Goal: Information Seeking & Learning: Check status

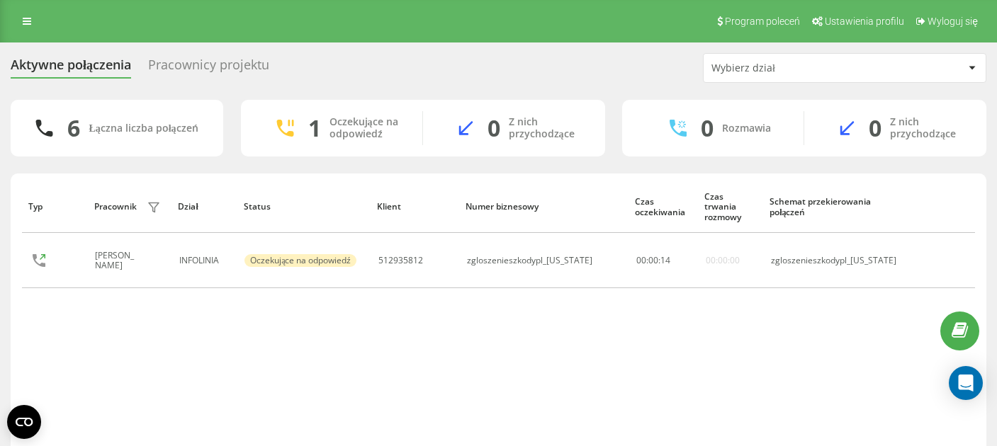
click at [214, 66] on div "Pracownicy projektu" at bounding box center [208, 68] width 121 height 22
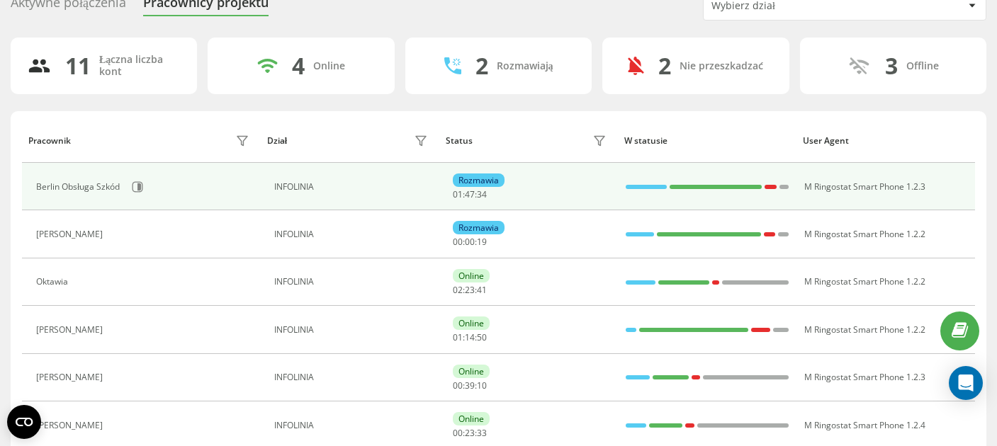
scroll to position [65, 0]
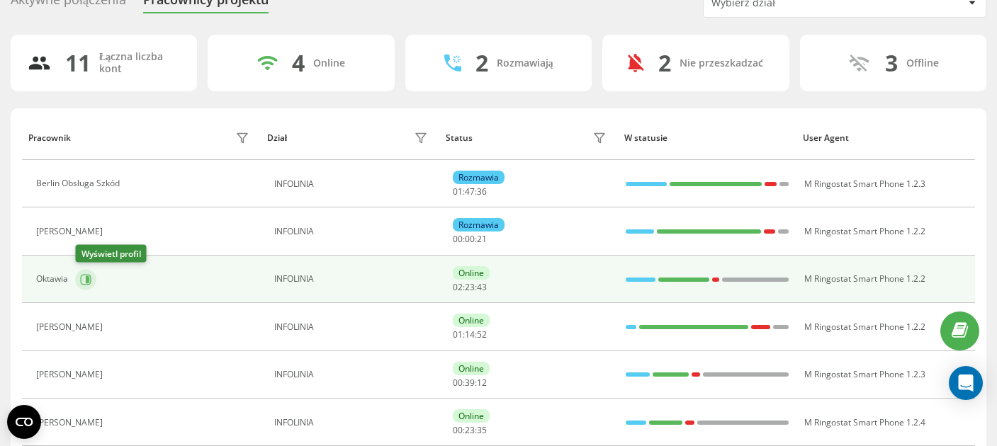
click at [90, 281] on icon at bounding box center [85, 279] width 11 height 11
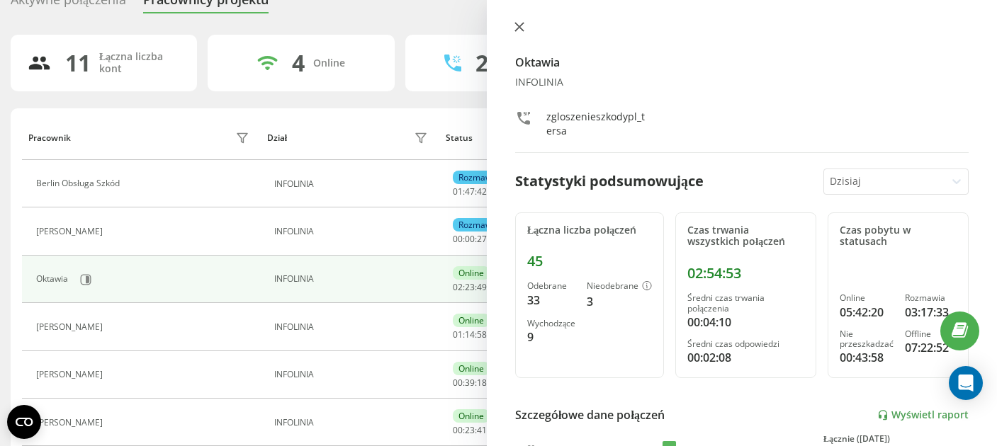
click at [512, 25] on button at bounding box center [519, 27] width 18 height 13
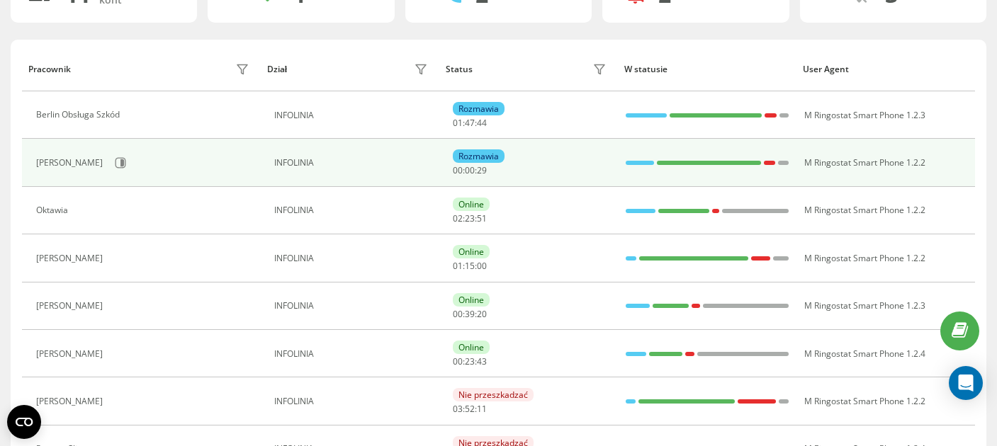
scroll to position [133, 0]
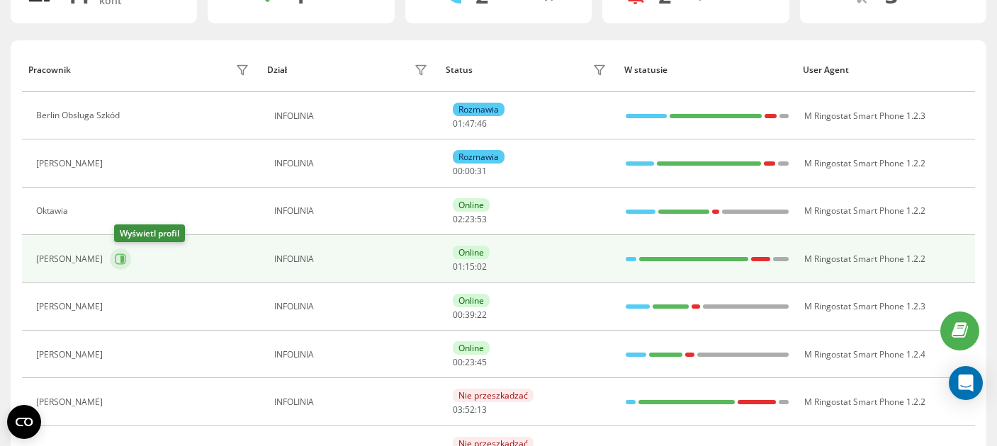
click at [125, 259] on icon at bounding box center [120, 259] width 11 height 11
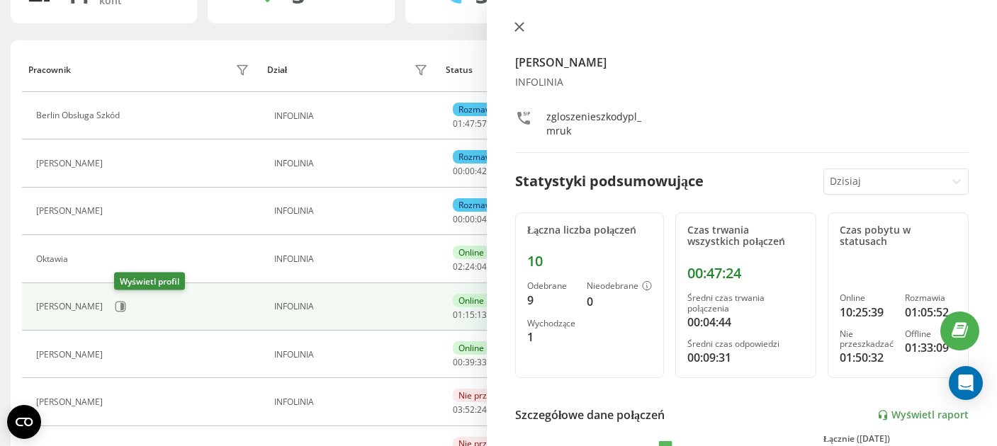
click at [517, 29] on icon at bounding box center [519, 27] width 9 height 9
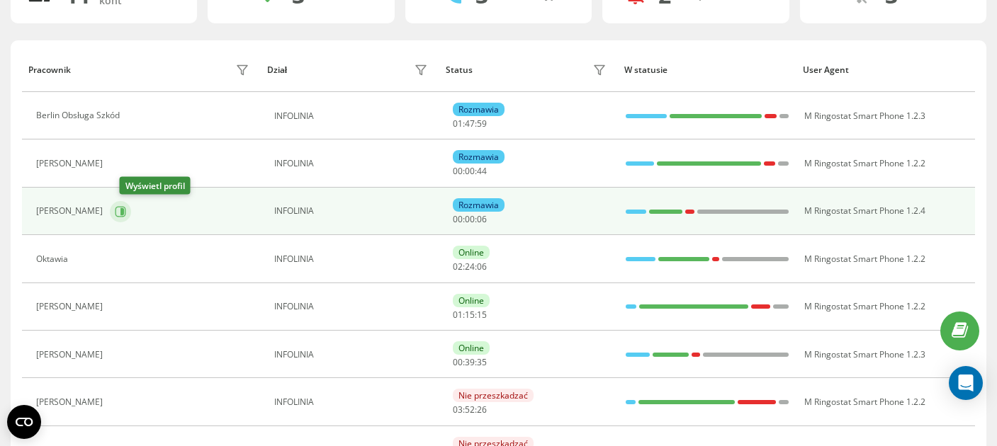
click at [126, 214] on icon at bounding box center [120, 211] width 11 height 11
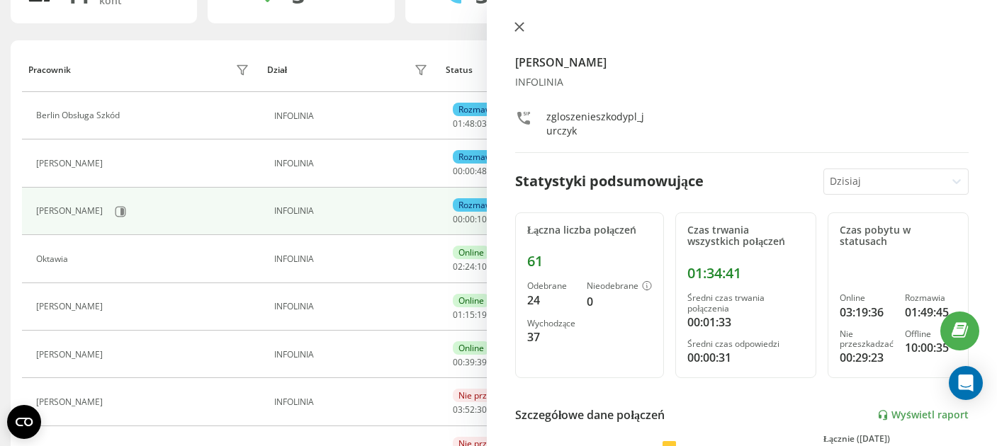
click at [519, 31] on icon at bounding box center [519, 27] width 10 height 10
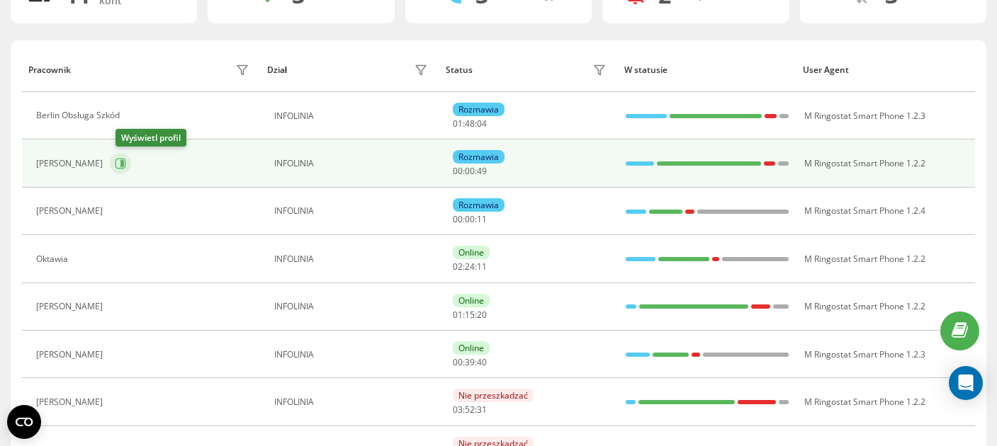
click at [123, 161] on icon at bounding box center [120, 163] width 11 height 11
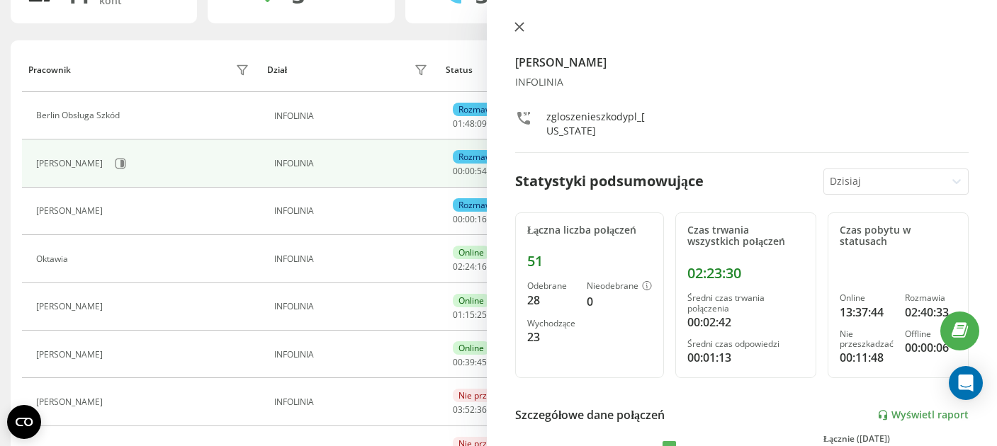
click at [519, 26] on icon at bounding box center [519, 27] width 10 height 10
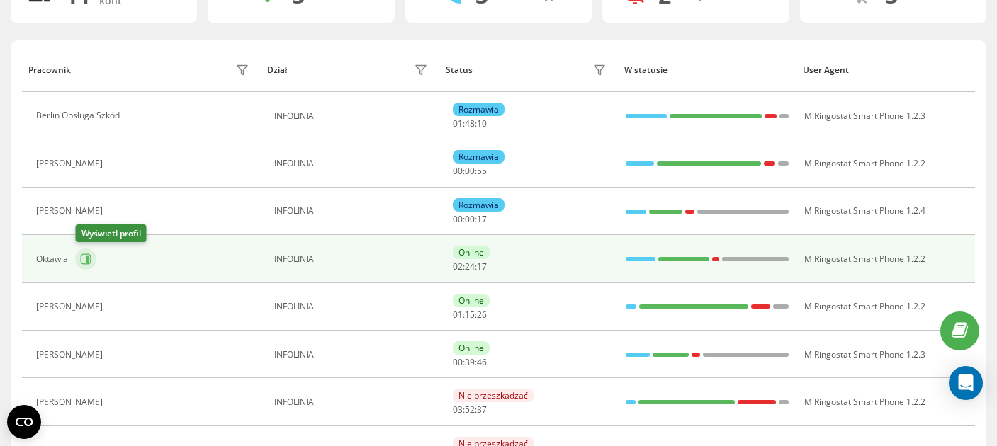
click at [94, 264] on button at bounding box center [85, 259] width 21 height 21
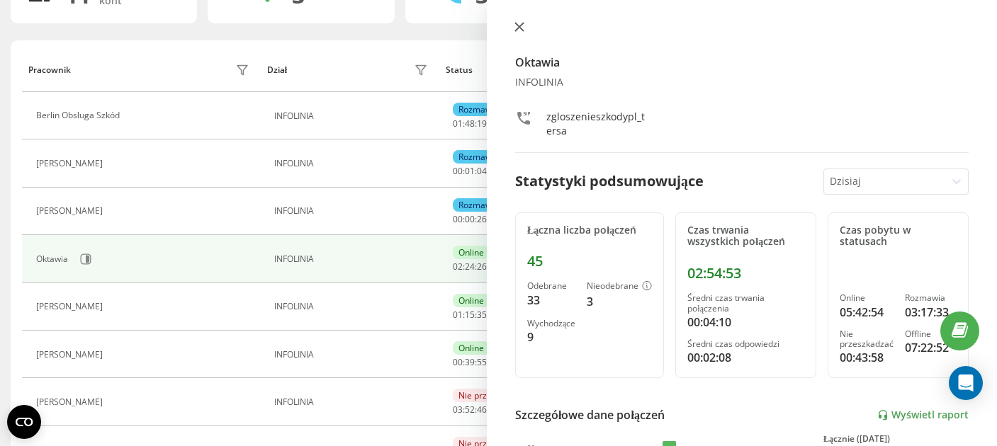
click at [518, 33] on button at bounding box center [519, 27] width 18 height 13
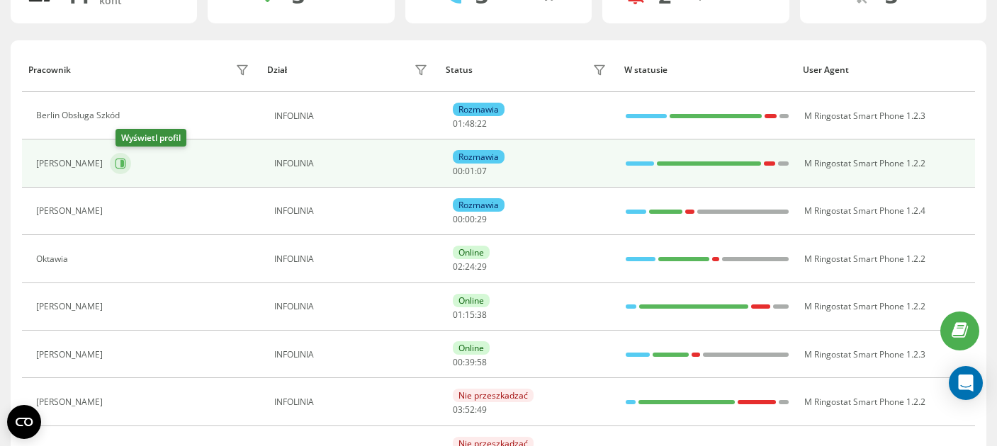
click at [124, 162] on icon at bounding box center [122, 163] width 4 height 7
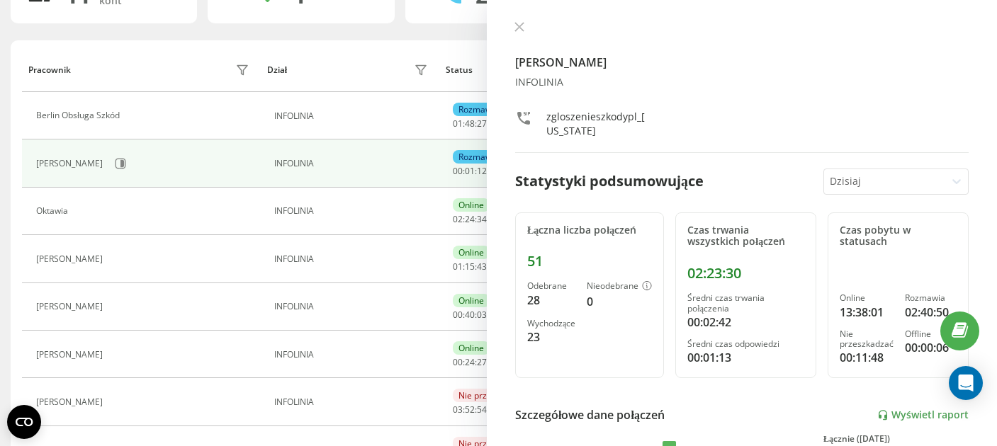
click at [526, 30] on div at bounding box center [742, 28] width 454 height 14
click at [520, 30] on icon at bounding box center [519, 27] width 9 height 9
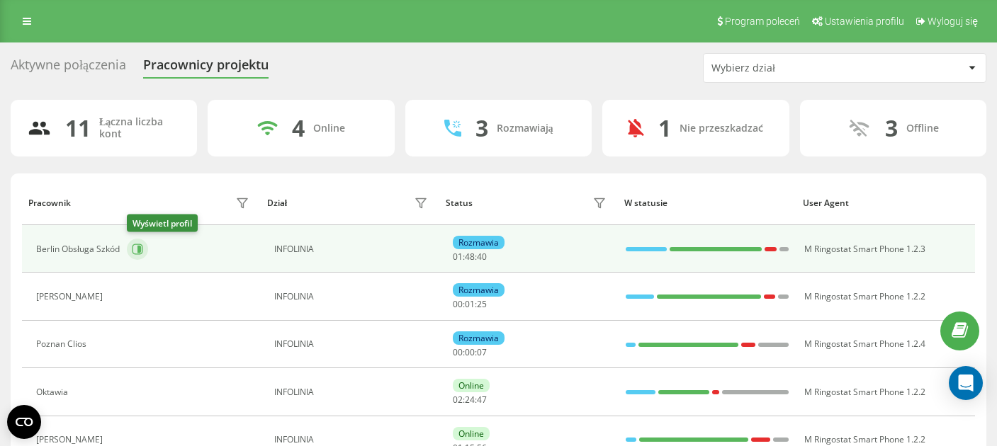
click at [137, 250] on icon at bounding box center [137, 249] width 11 height 11
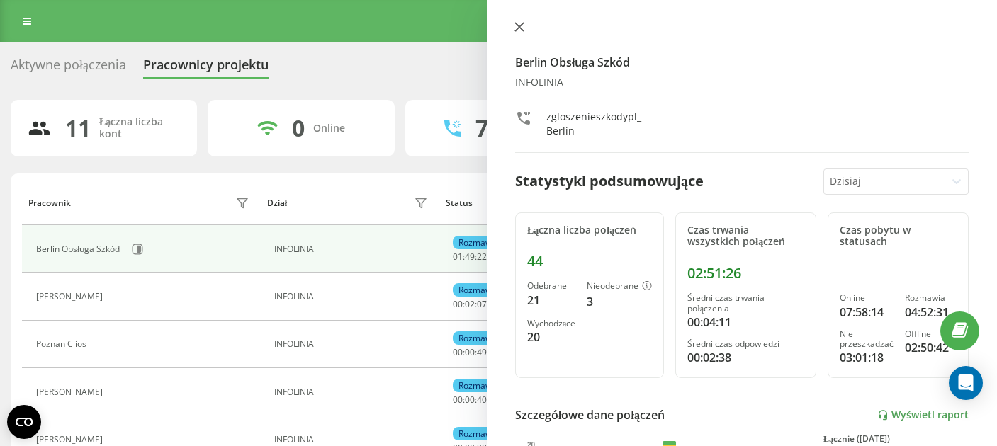
click at [518, 26] on icon at bounding box center [519, 27] width 10 height 10
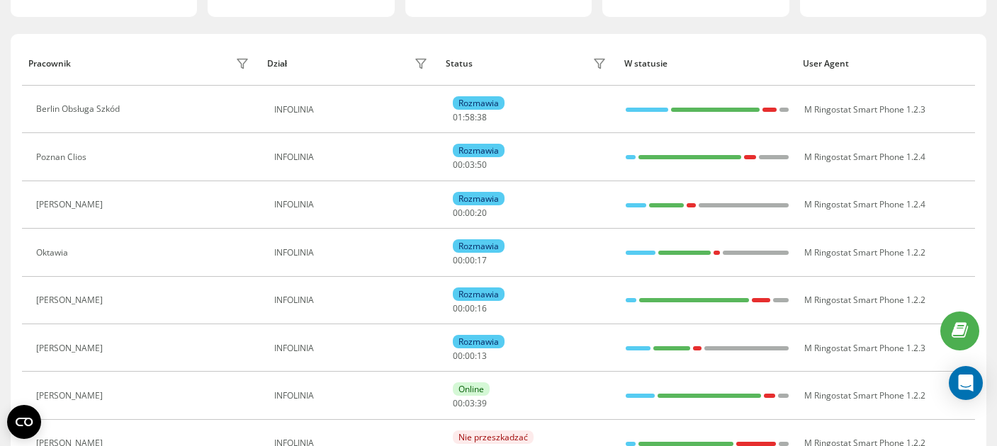
scroll to position [147, 0]
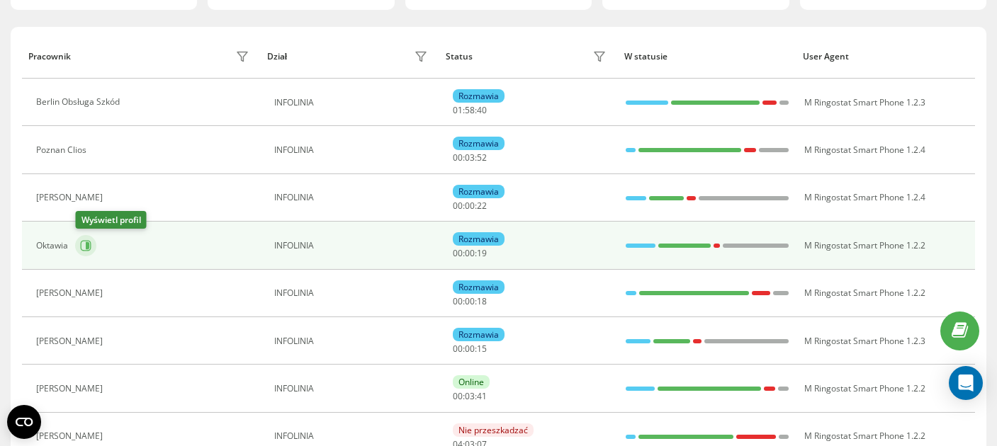
click at [90, 251] on icon at bounding box center [86, 245] width 11 height 11
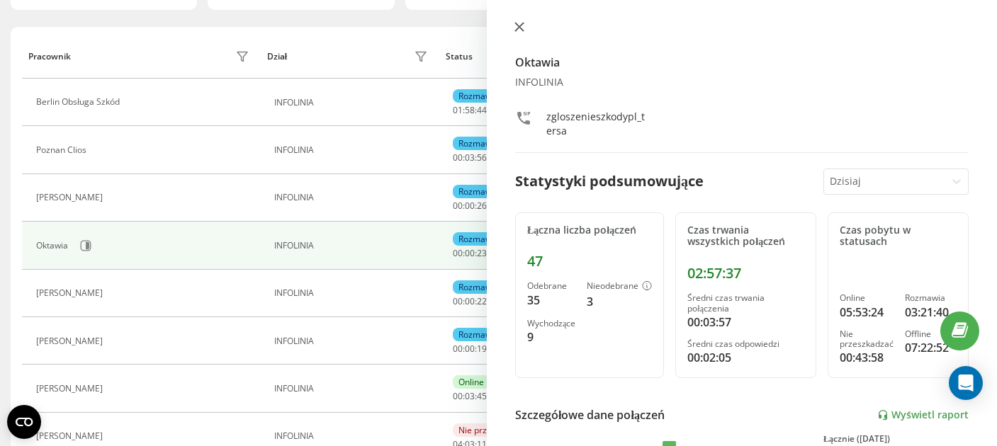
click at [518, 27] on icon at bounding box center [519, 27] width 9 height 9
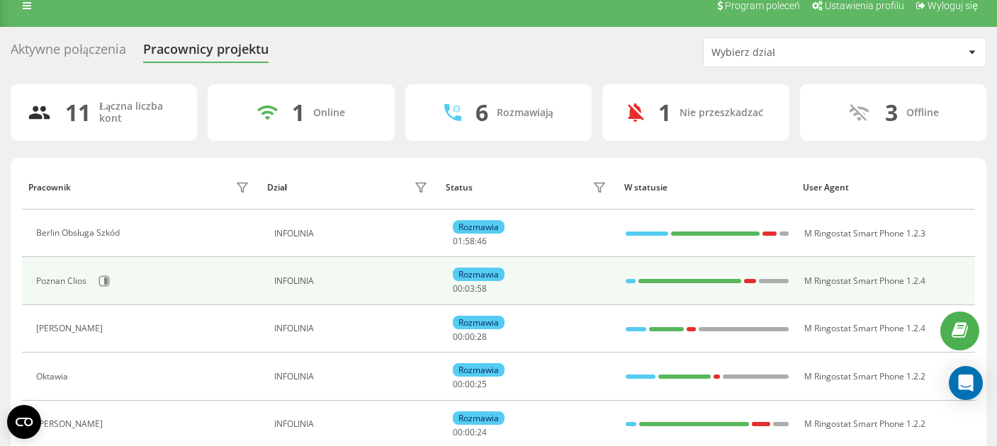
scroll to position [15, 0]
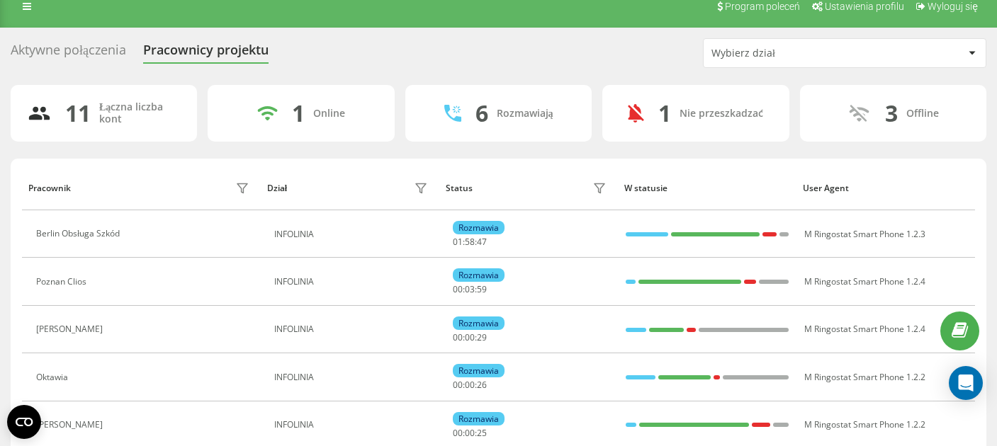
click at [61, 54] on div "Aktywne połączenia" at bounding box center [69, 54] width 116 height 22
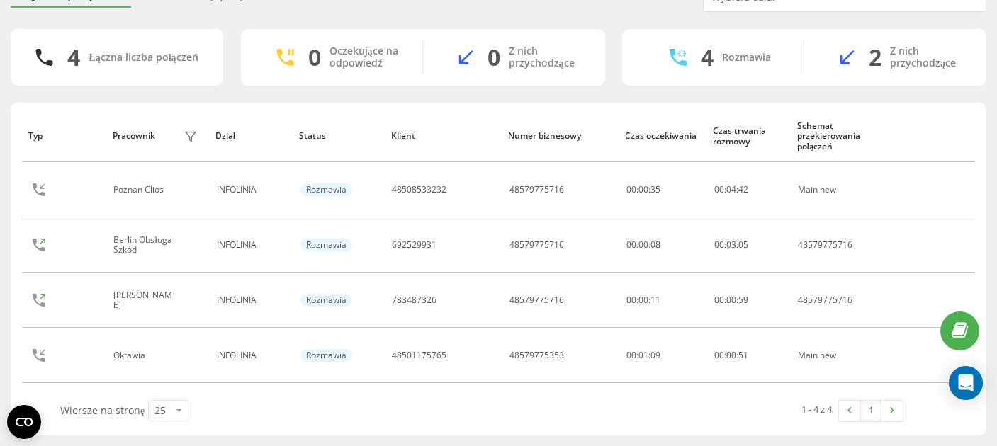
scroll to position [70, 0]
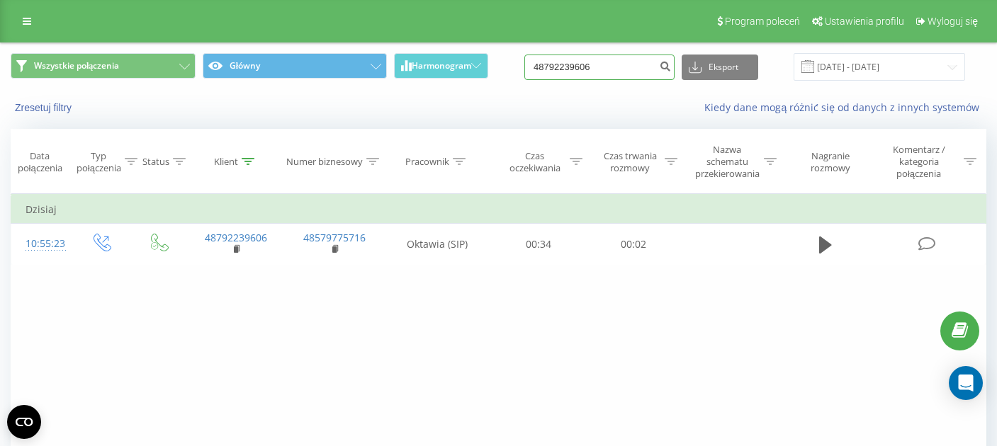
click at [630, 64] on input "48792239606" at bounding box center [599, 68] width 150 height 26
paste input "608299914"
type input "48608299914"
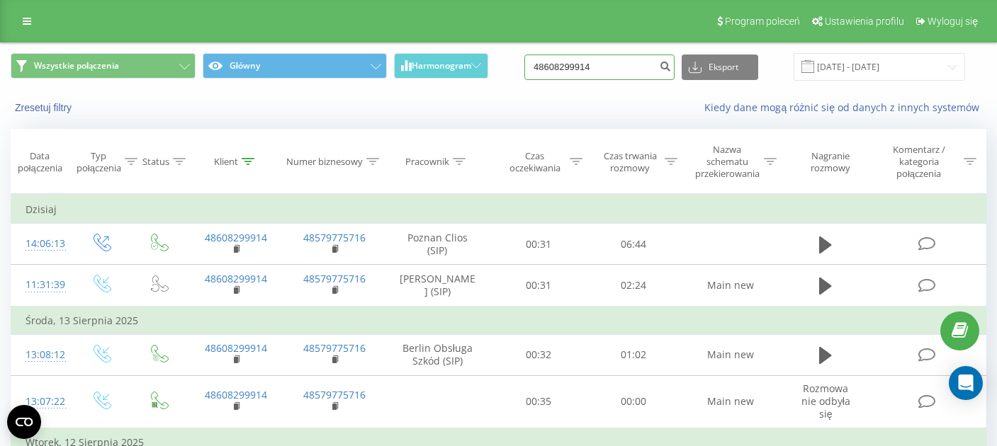
click at [627, 70] on input "48608299914" at bounding box center [599, 68] width 150 height 26
paste input "97656776"
type input "48697656776"
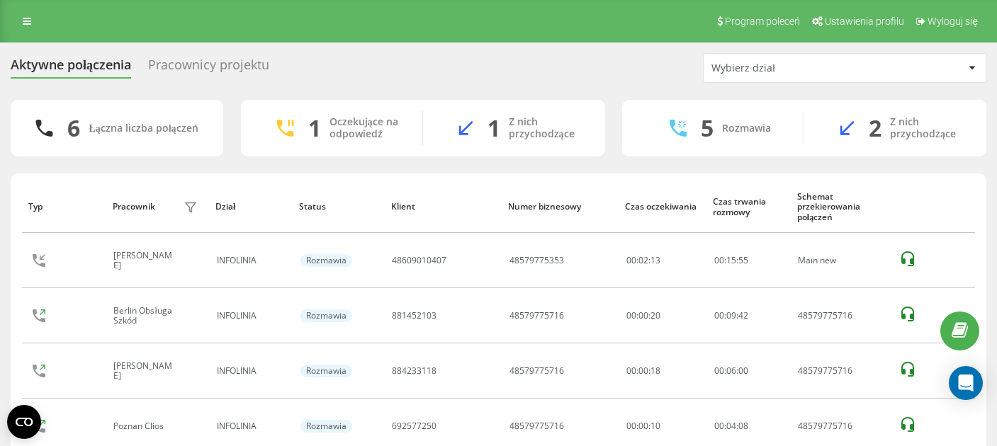
scroll to position [70, 0]
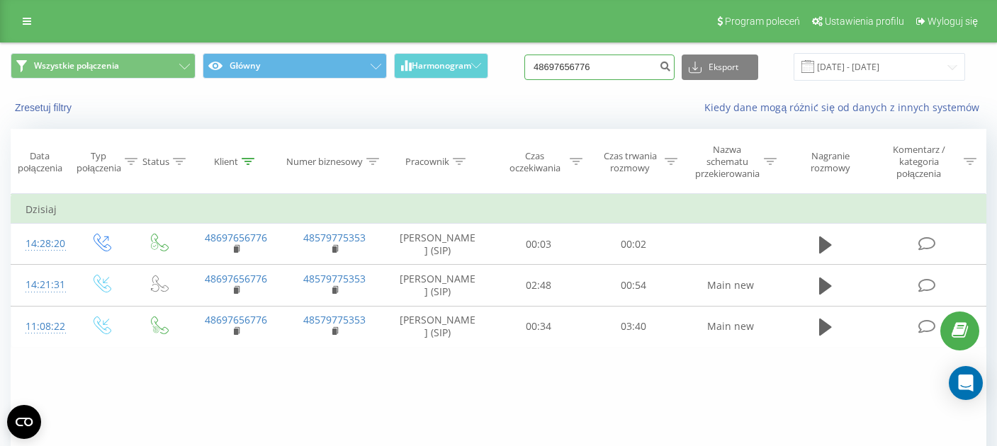
click at [621, 74] on input "48697656776" at bounding box center [599, 68] width 150 height 26
paste input "791185530"
type input "48791185530"
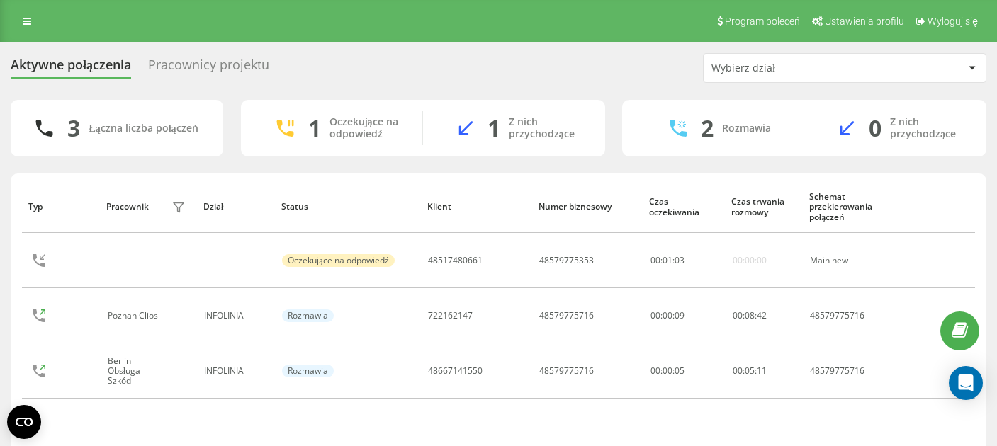
click at [203, 70] on div "Pracownicy projektu" at bounding box center [208, 68] width 121 height 22
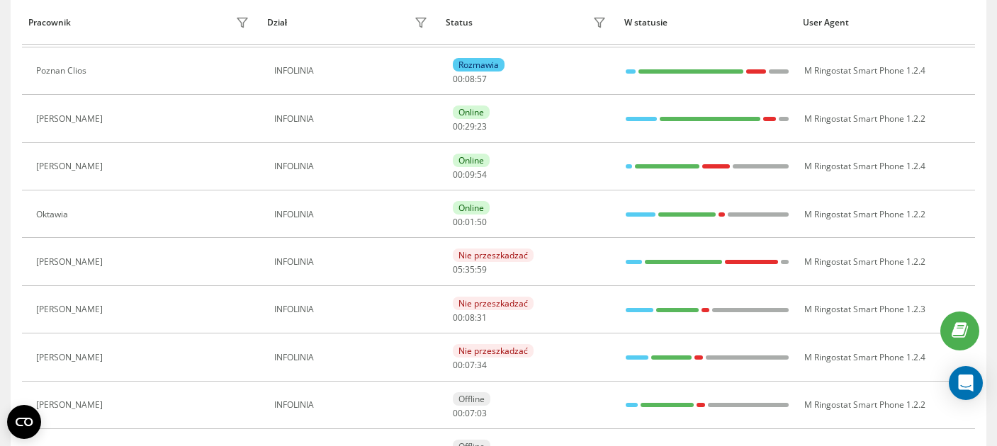
scroll to position [280, 0]
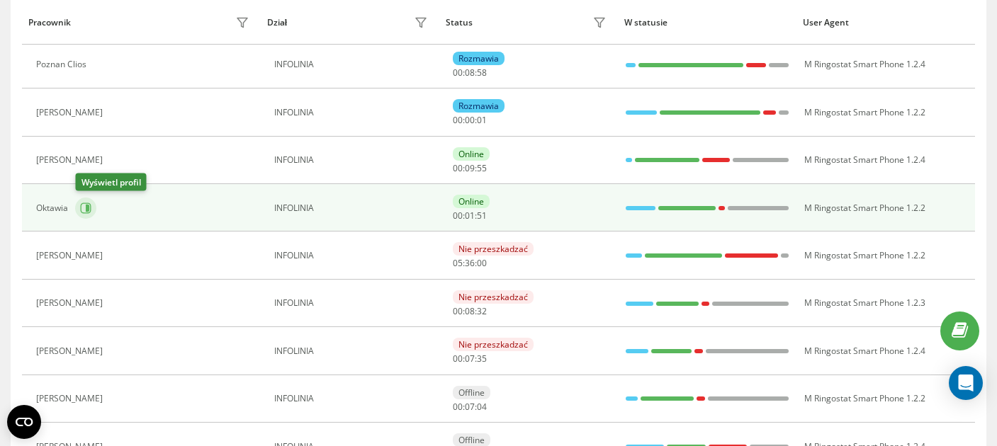
click at [91, 212] on icon at bounding box center [86, 208] width 11 height 11
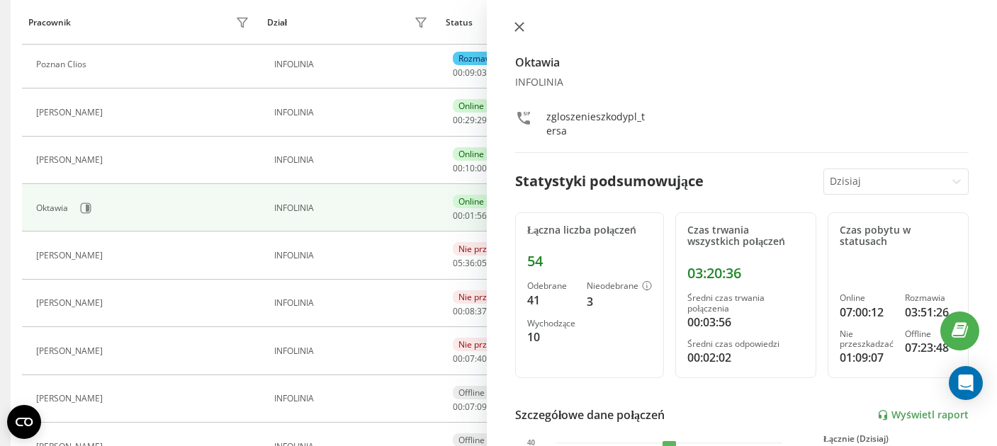
click at [520, 28] on icon at bounding box center [519, 27] width 10 height 10
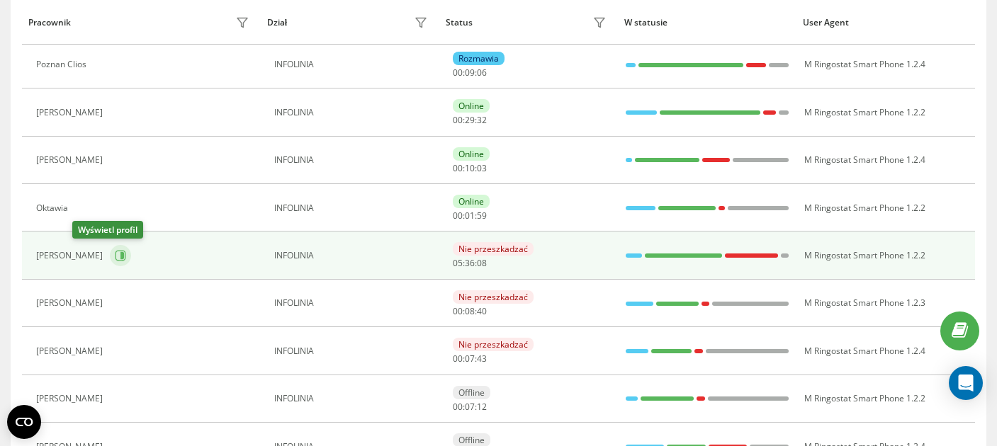
click at [110, 263] on button at bounding box center [120, 255] width 21 height 21
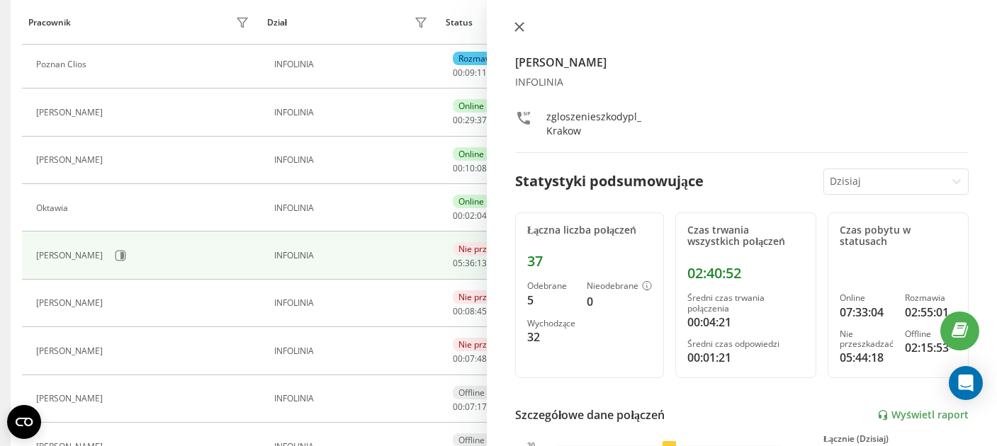
click at [519, 25] on icon at bounding box center [519, 27] width 10 height 10
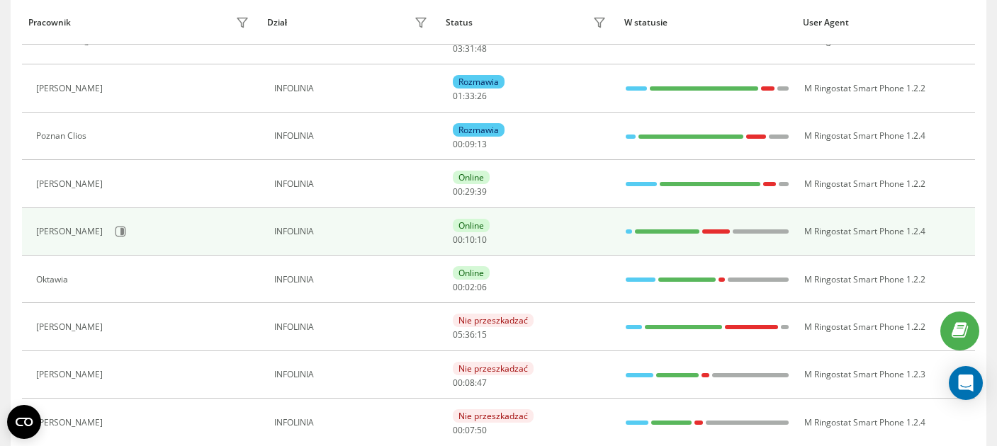
scroll to position [208, 0]
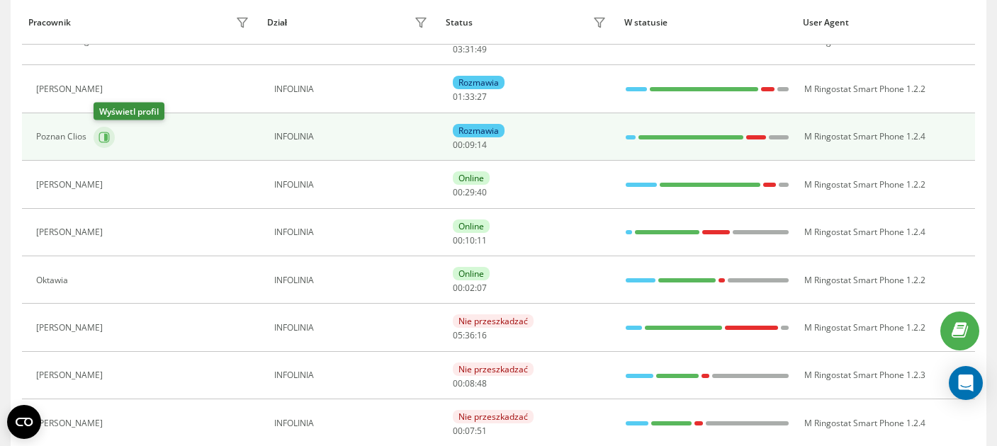
click at [108, 138] on icon at bounding box center [104, 137] width 11 height 11
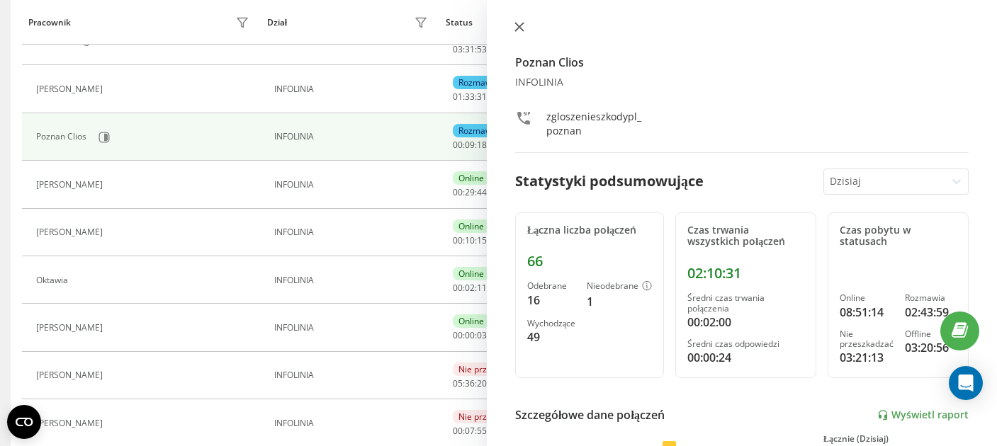
click at [517, 27] on icon at bounding box center [519, 27] width 9 height 9
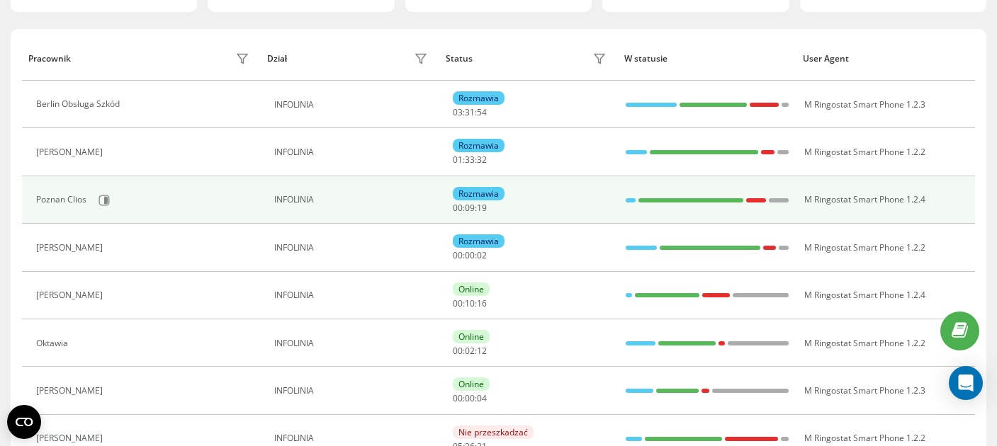
scroll to position [127, 0]
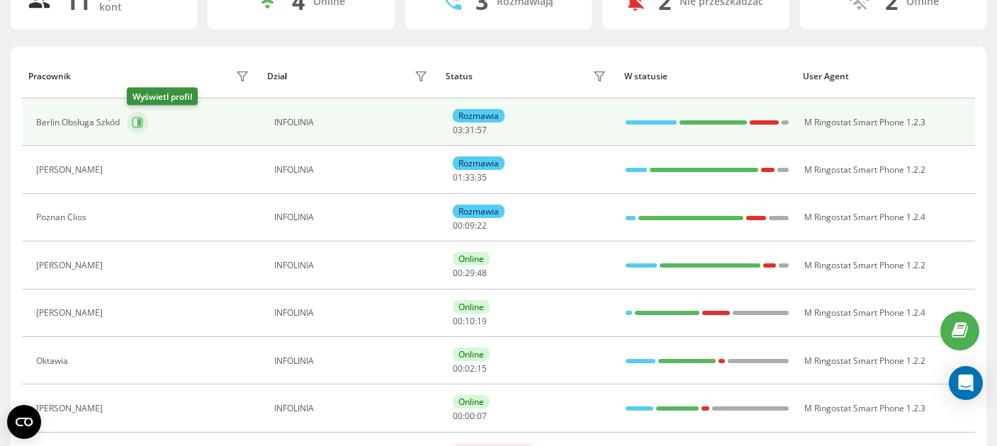
click at [135, 123] on icon at bounding box center [137, 122] width 11 height 11
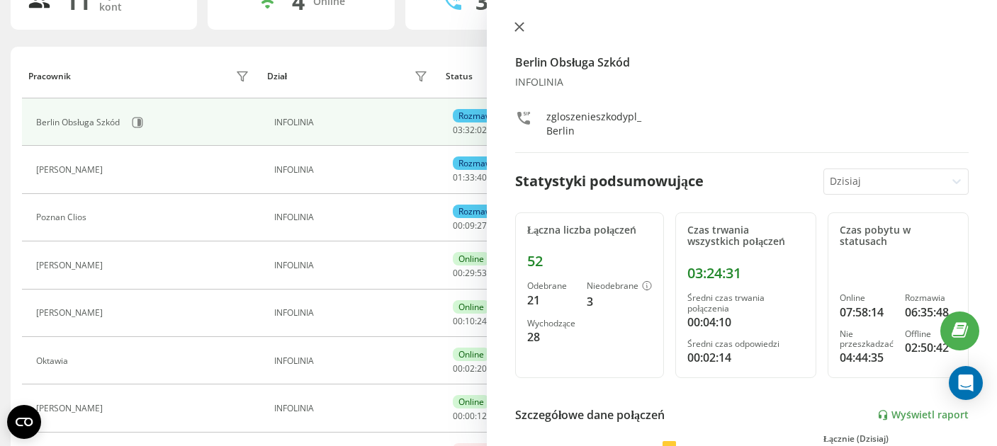
click at [518, 28] on icon at bounding box center [519, 27] width 9 height 9
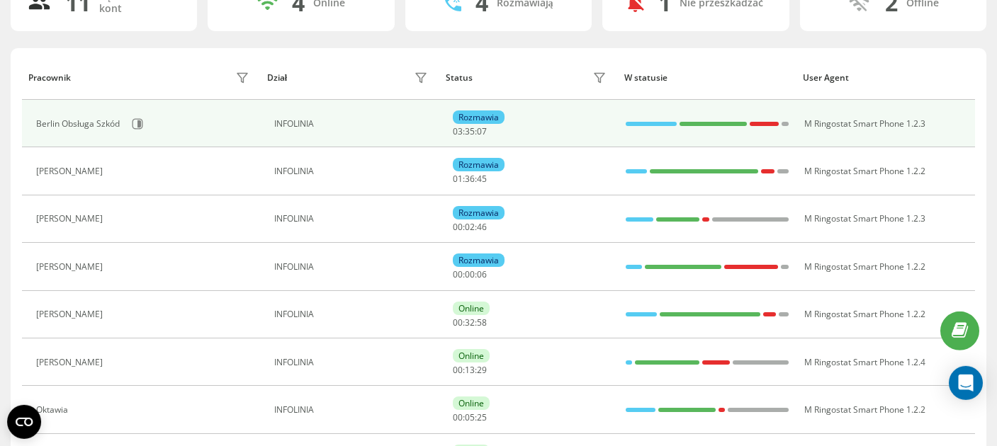
scroll to position [125, 0]
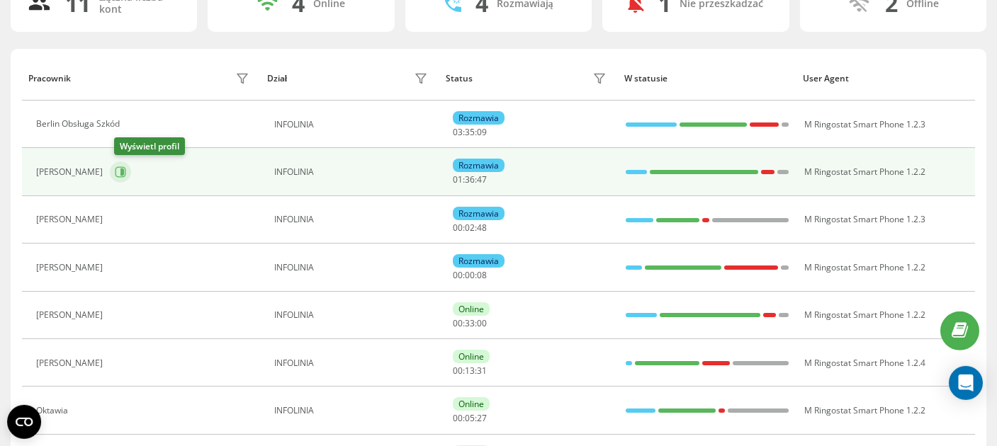
click at [130, 174] on button at bounding box center [120, 172] width 21 height 21
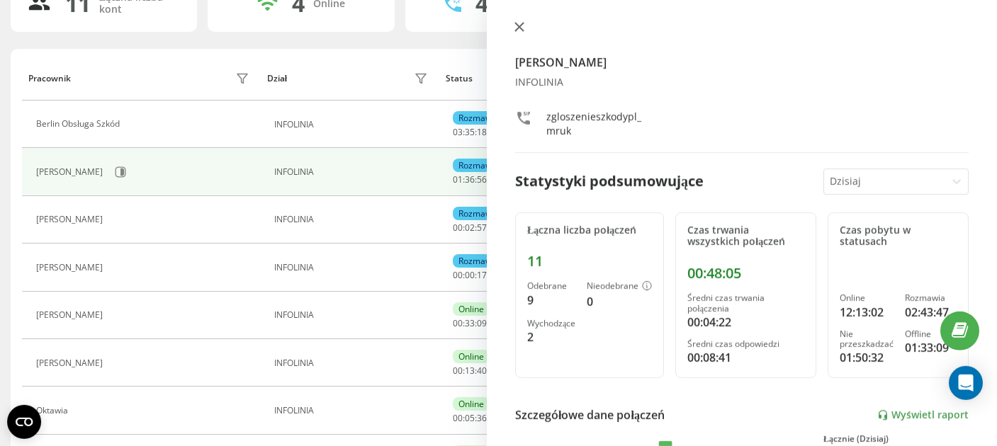
click at [519, 30] on icon at bounding box center [519, 27] width 10 height 10
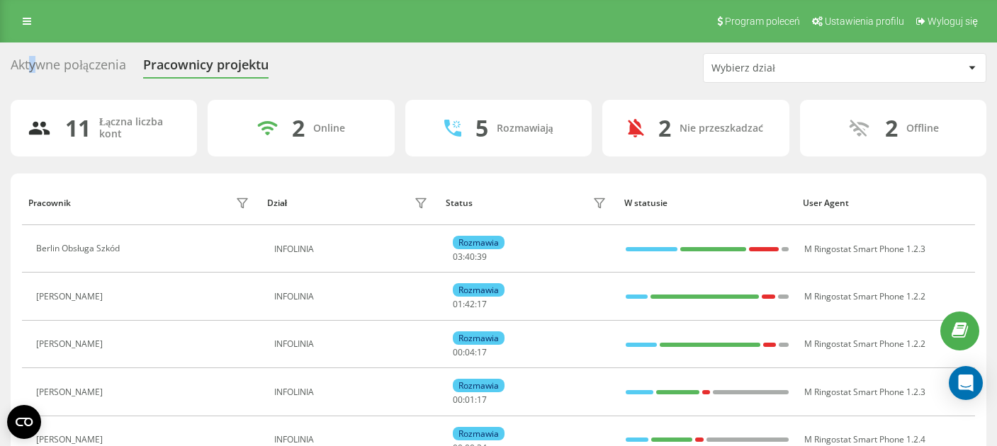
click at [33, 67] on div "Aktywne połączenia" at bounding box center [69, 68] width 116 height 22
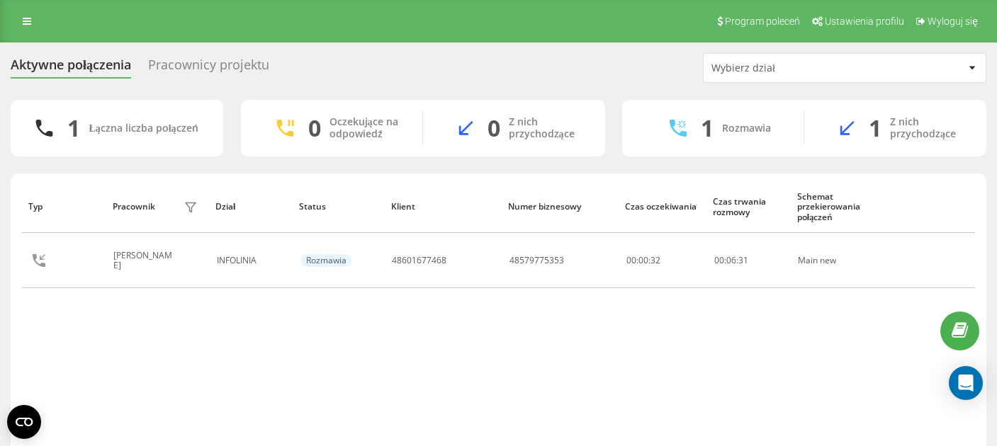
click at [176, 71] on div "Pracownicy projektu" at bounding box center [208, 68] width 121 height 22
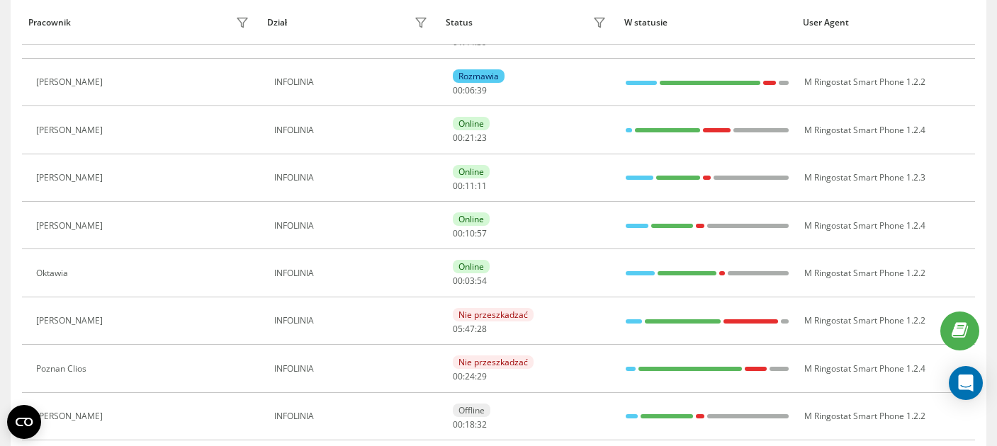
scroll to position [265, 0]
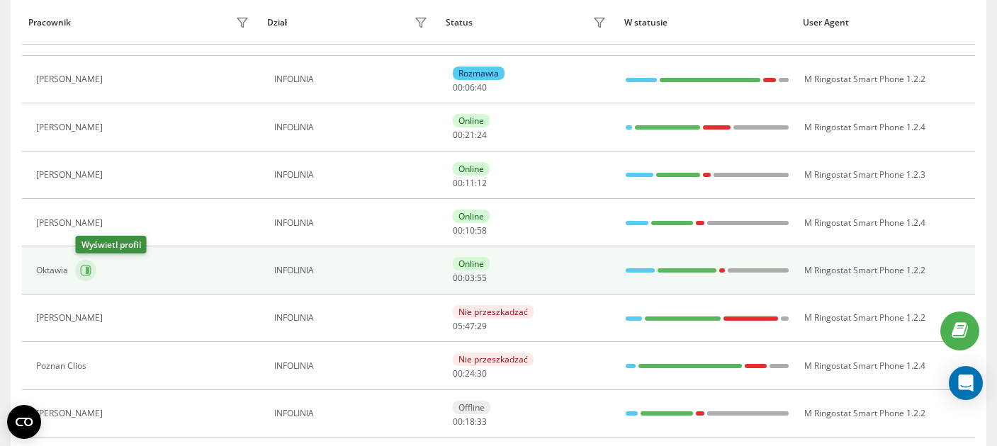
click at [87, 267] on icon at bounding box center [88, 270] width 4 height 7
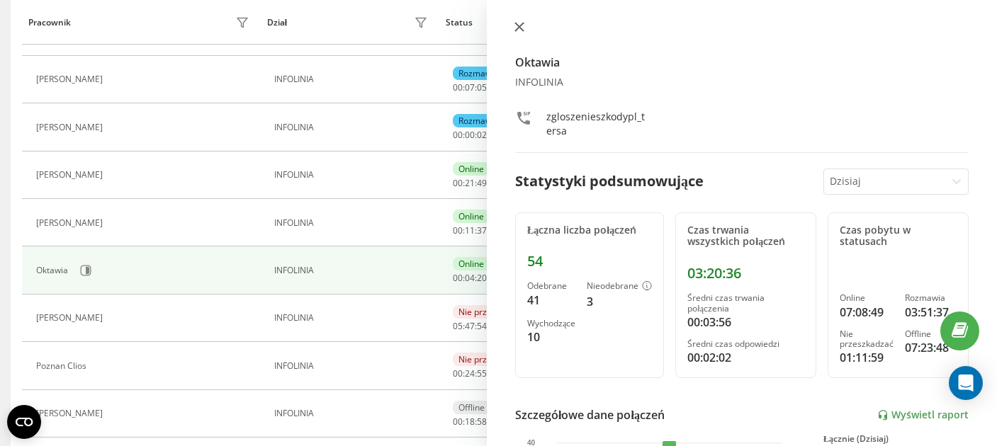
click at [519, 34] on button at bounding box center [519, 27] width 18 height 13
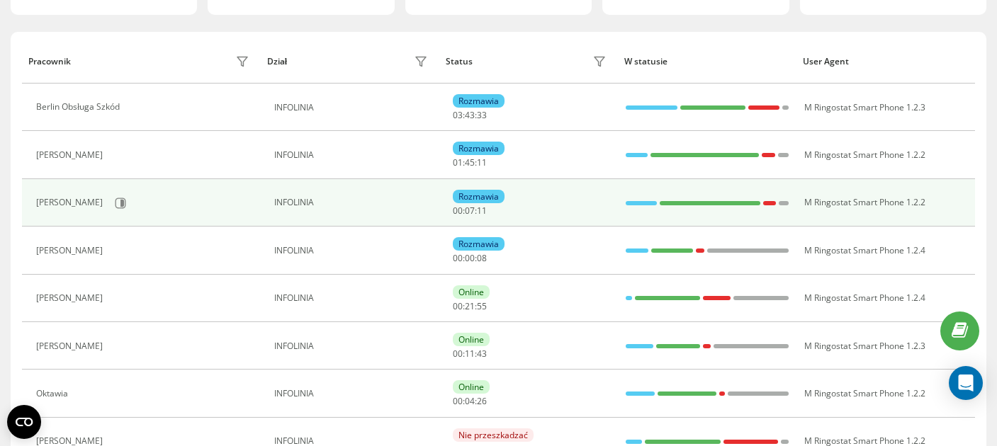
scroll to position [137, 0]
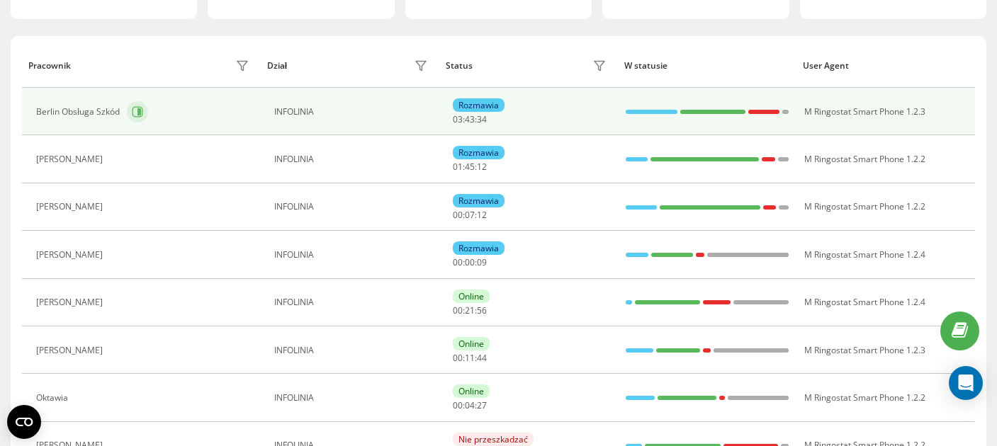
click at [140, 108] on icon at bounding box center [138, 111] width 11 height 11
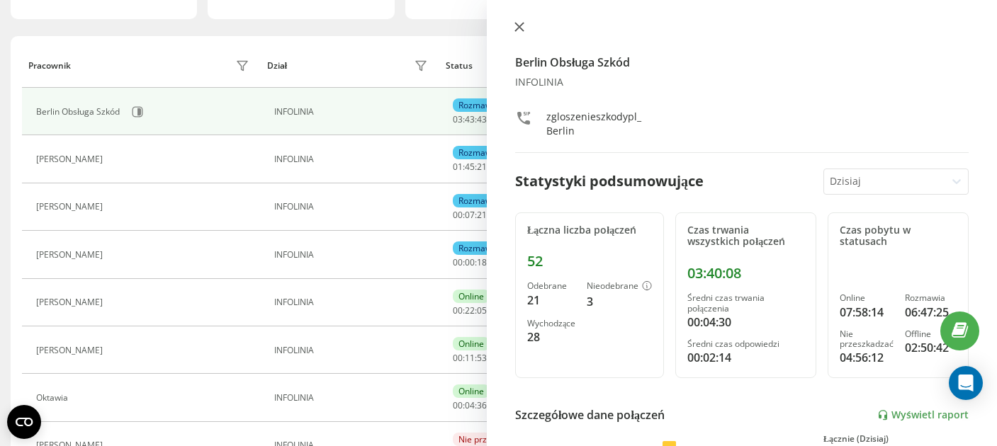
click at [516, 28] on icon at bounding box center [519, 27] width 10 height 10
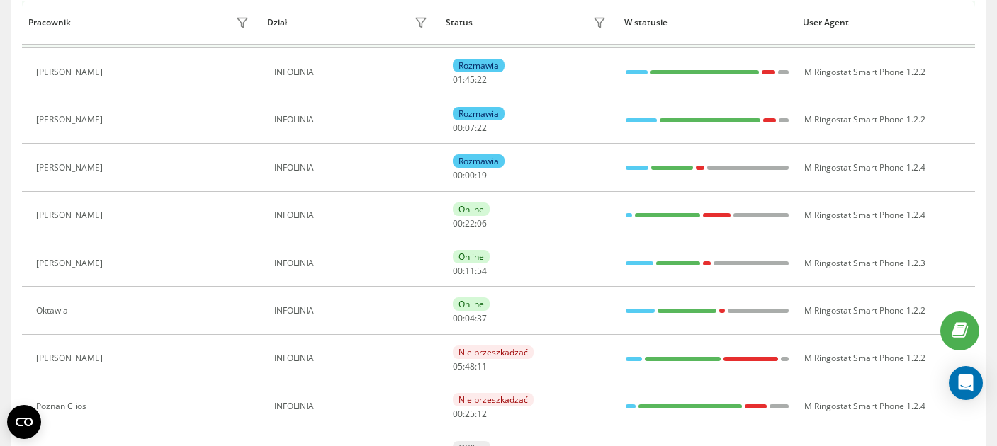
scroll to position [227, 0]
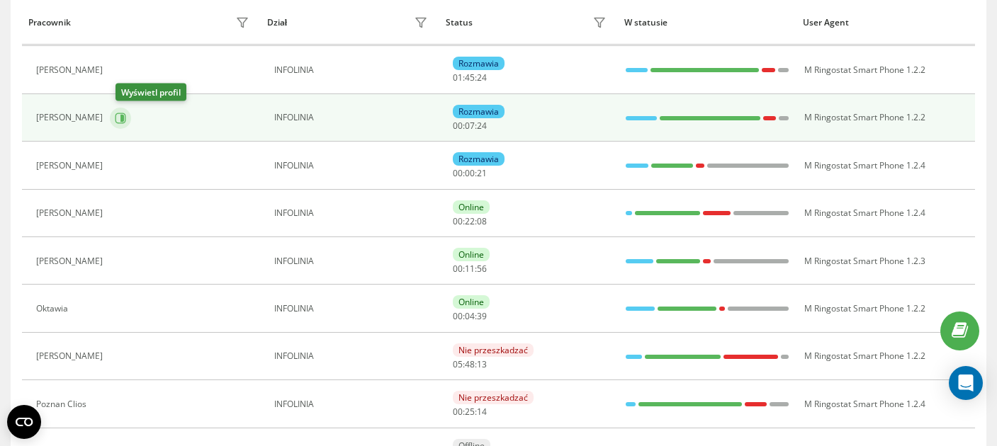
click at [126, 118] on icon at bounding box center [120, 118] width 11 height 11
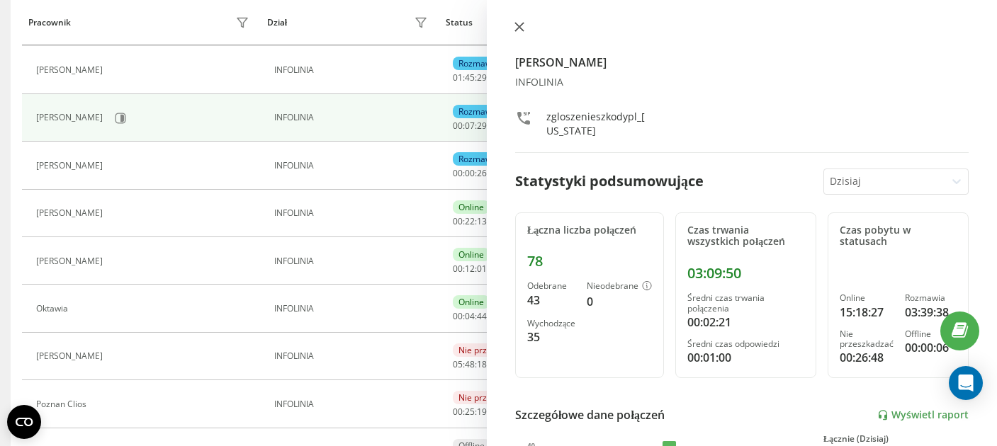
click at [516, 29] on icon at bounding box center [519, 27] width 9 height 9
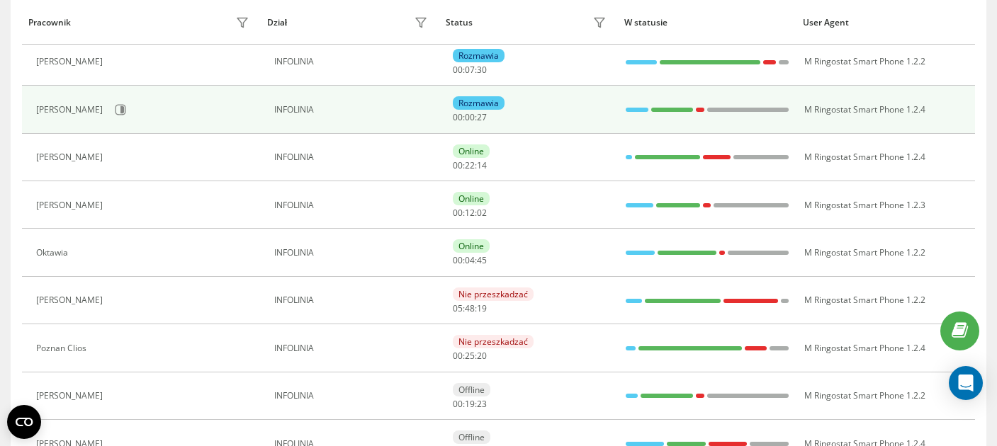
scroll to position [305, 0]
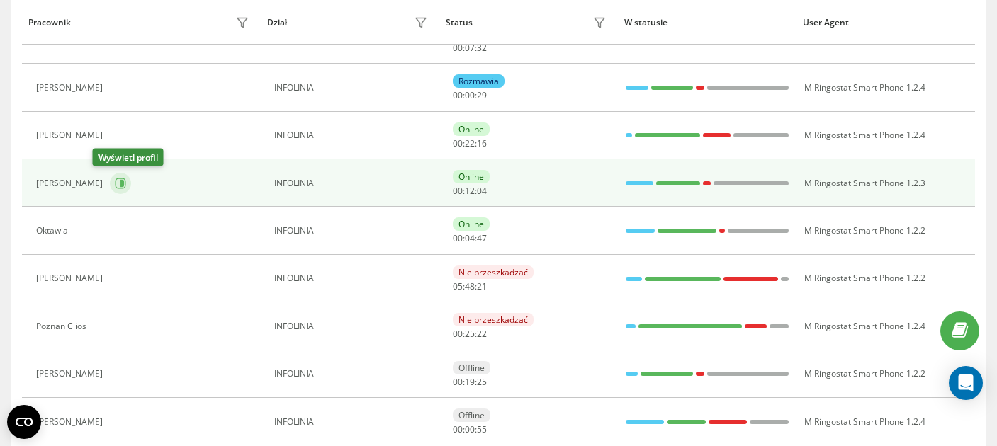
click at [115, 186] on icon at bounding box center [120, 183] width 11 height 11
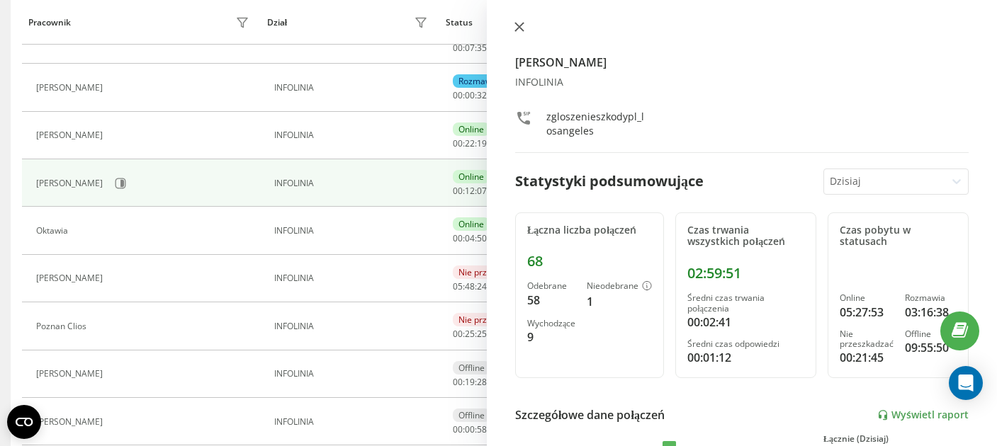
click at [512, 24] on button at bounding box center [519, 27] width 18 height 13
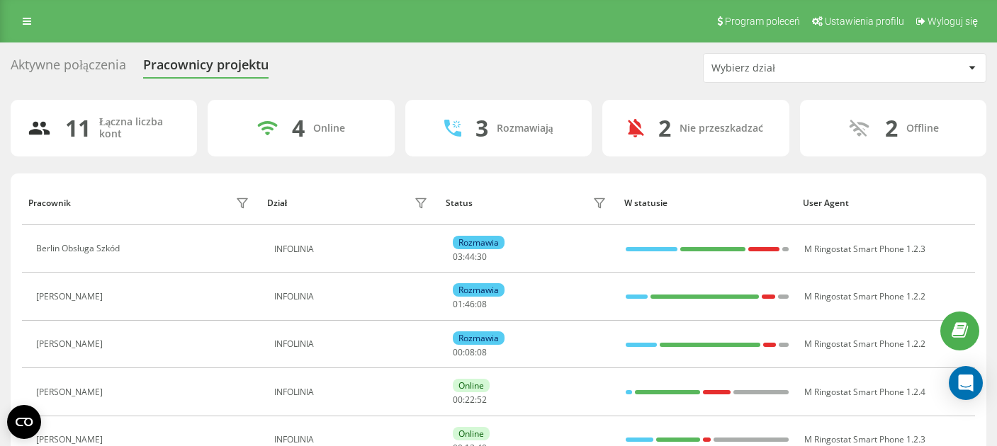
click at [54, 72] on div "Aktywne połączenia" at bounding box center [69, 68] width 116 height 22
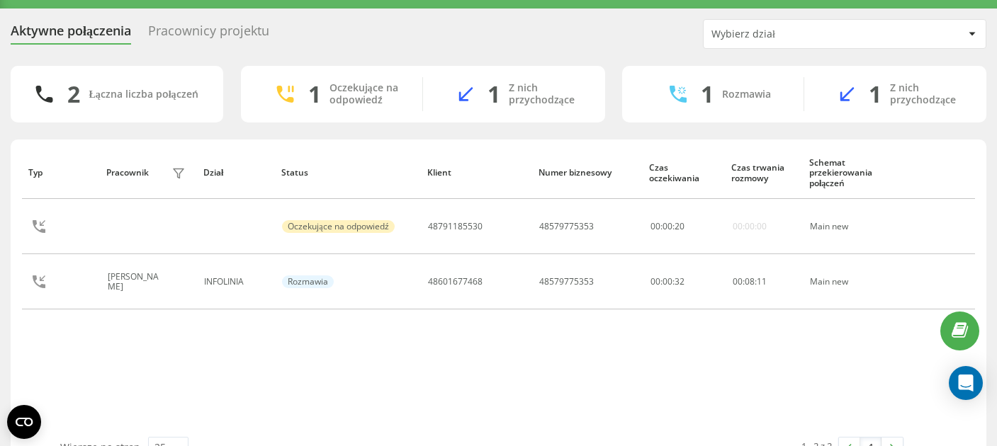
scroll to position [70, 0]
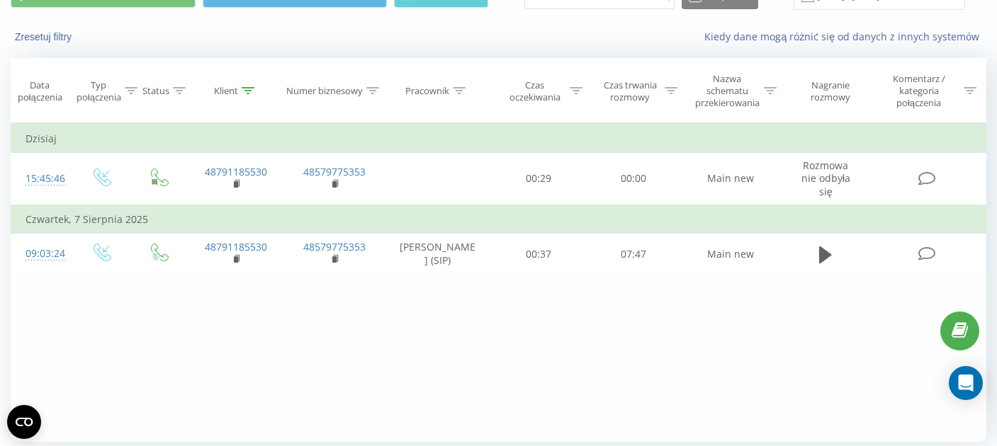
scroll to position [70, 0]
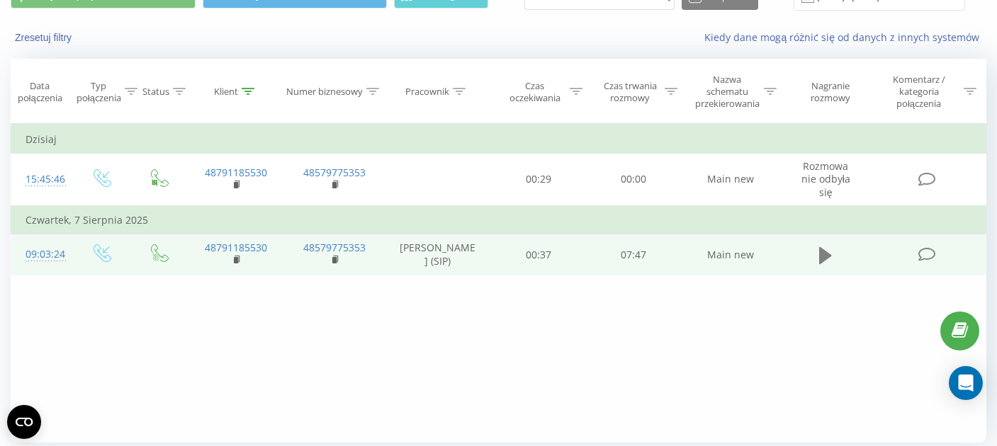
click at [821, 248] on icon at bounding box center [825, 255] width 13 height 17
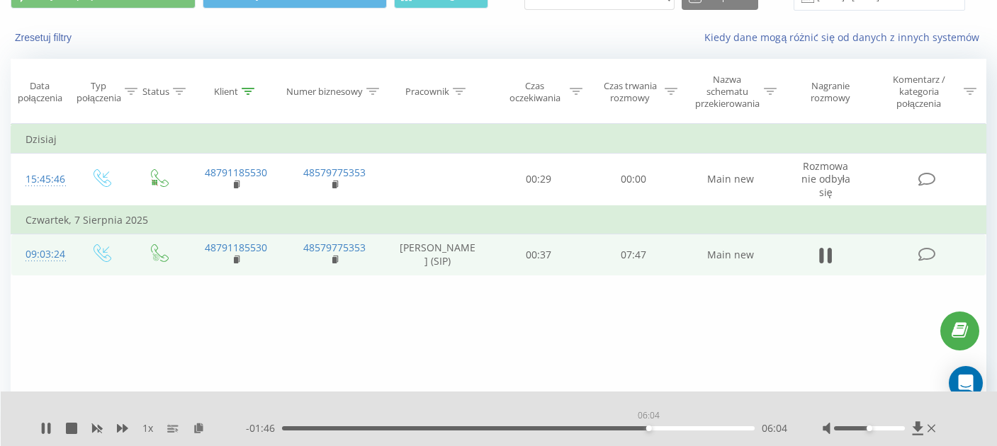
click at [648, 429] on div "06:04" at bounding box center [518, 429] width 473 height 4
click at [673, 429] on div "06:29" at bounding box center [518, 429] width 473 height 4
click at [707, 429] on div "06:31" at bounding box center [518, 429] width 473 height 4
click at [723, 430] on div "07:18" at bounding box center [518, 429] width 473 height 4
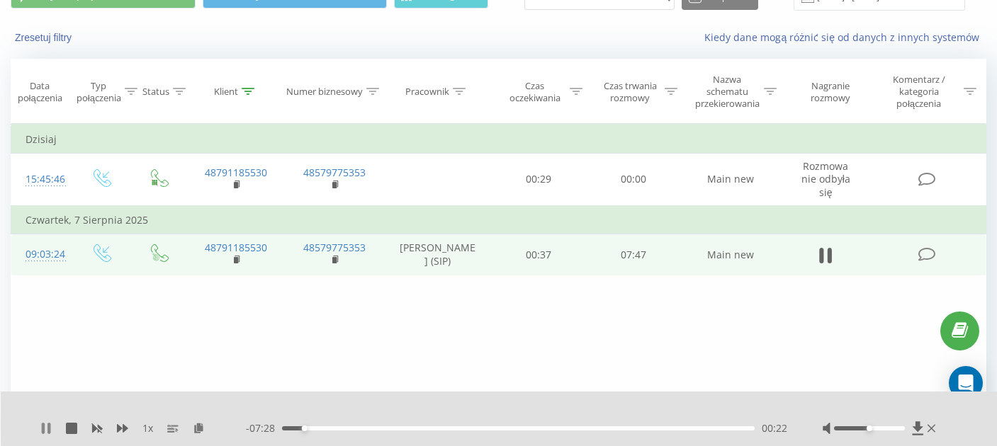
click at [46, 428] on icon at bounding box center [45, 428] width 11 height 11
